Goal: Navigation & Orientation: Find specific page/section

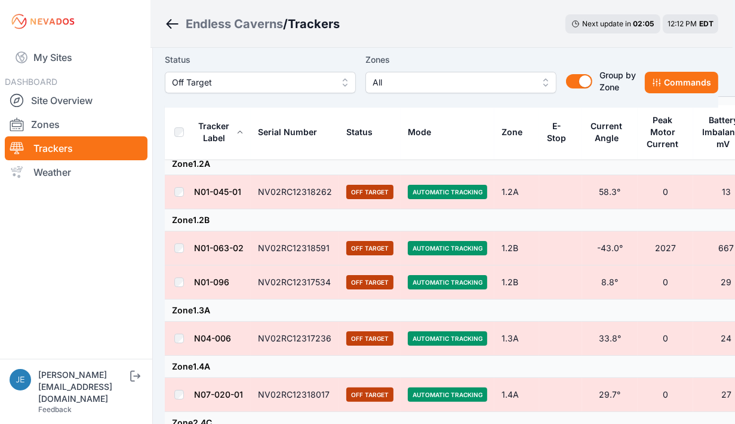
scroll to position [0, 2]
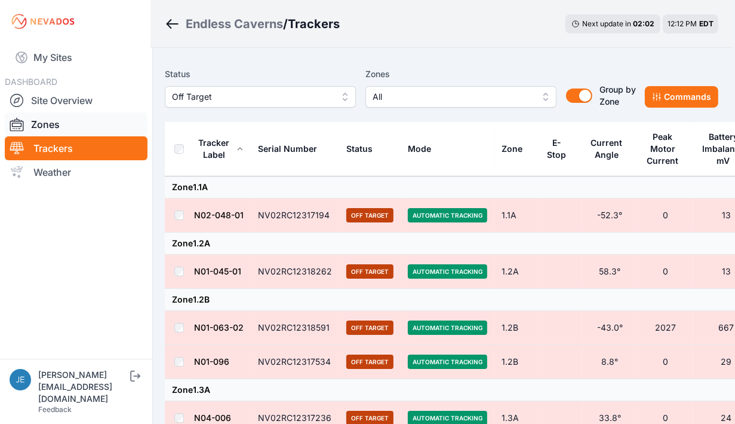
click at [56, 128] on link "Zones" at bounding box center [76, 124] width 143 height 24
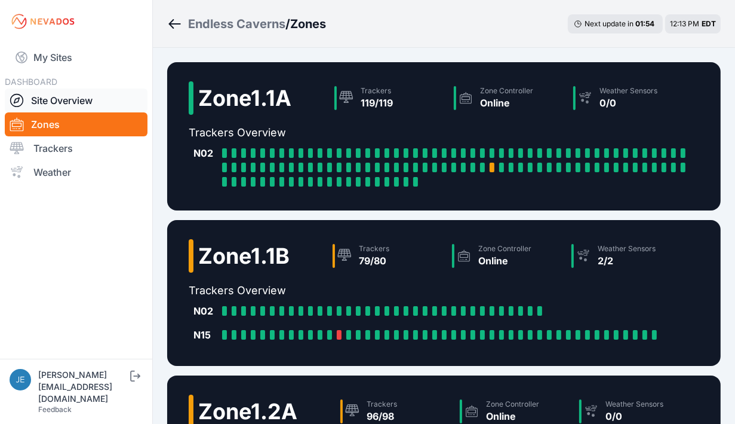
click at [44, 102] on link "Site Overview" at bounding box center [76, 100] width 143 height 24
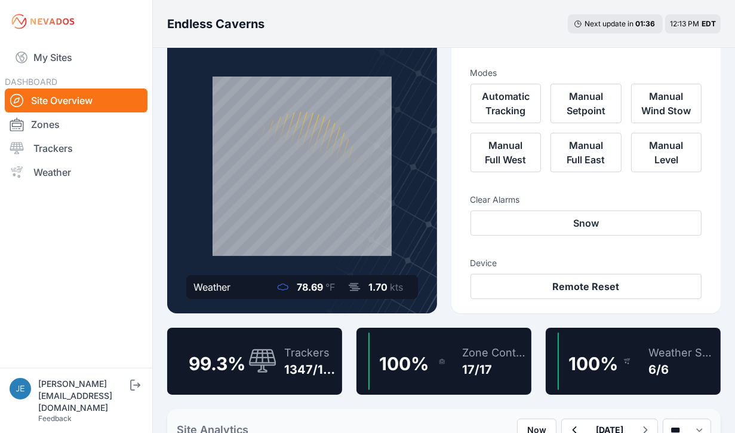
scroll to position [42, 0]
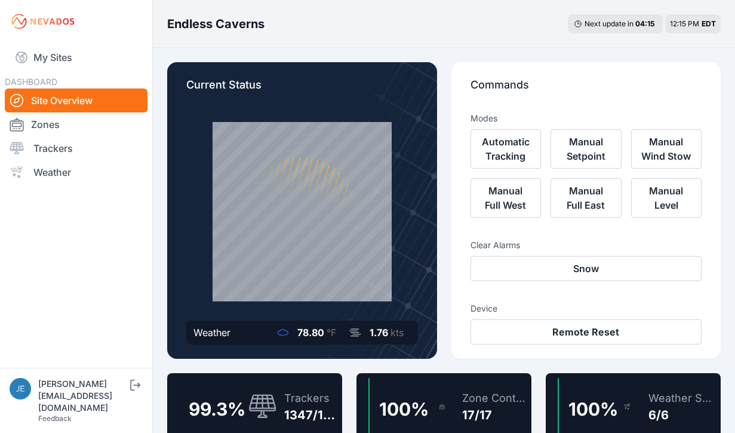
scroll to position [42, 0]
